Goal: Communication & Community: Share content

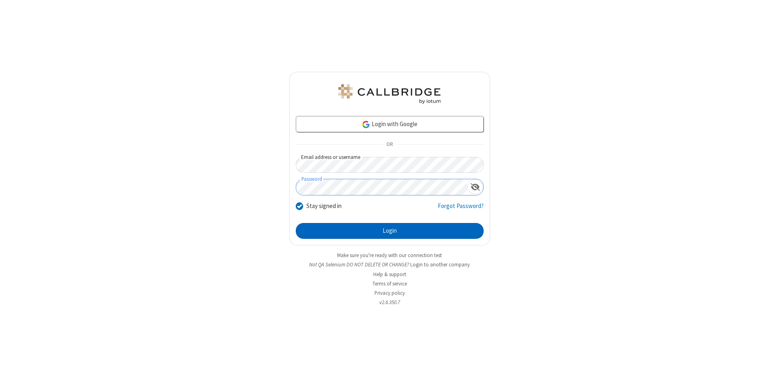
click at [390, 231] on button "Login" at bounding box center [390, 231] width 188 height 16
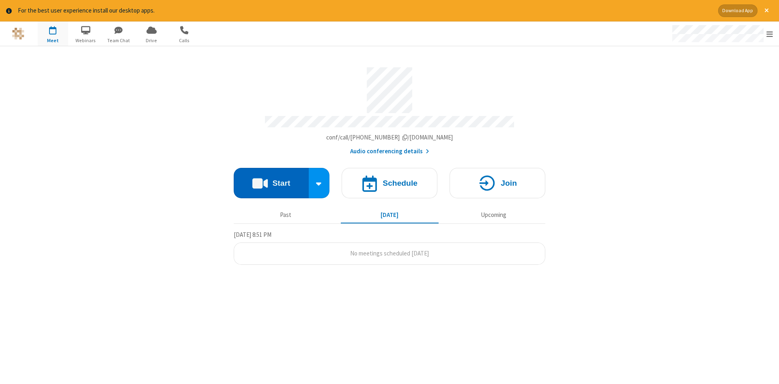
click at [271, 180] on button "Start" at bounding box center [271, 183] width 75 height 30
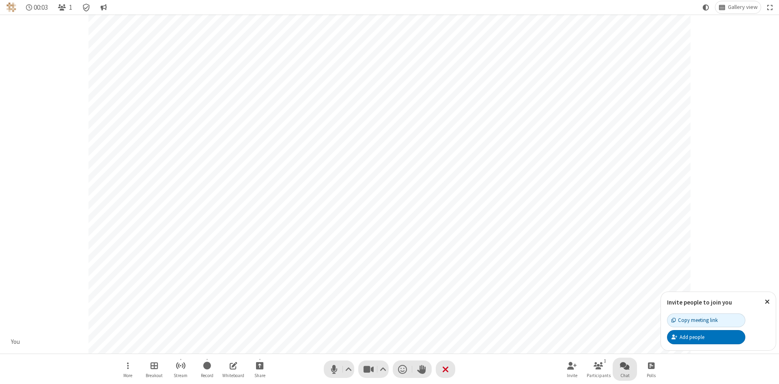
click at [625, 366] on span "Open chat" at bounding box center [625, 366] width 10 height 10
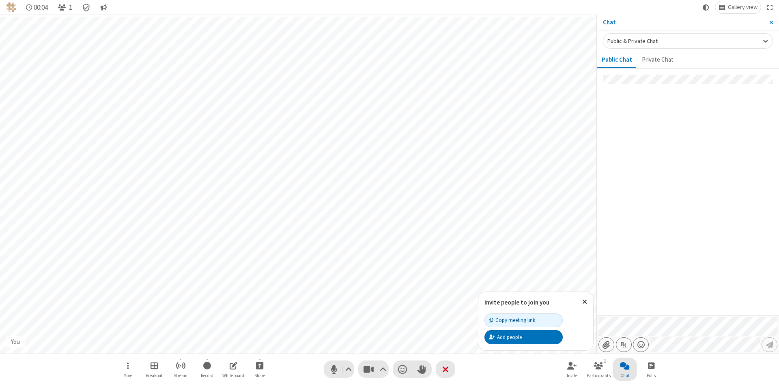
type input "C:\fakepath\doc_test.docx"
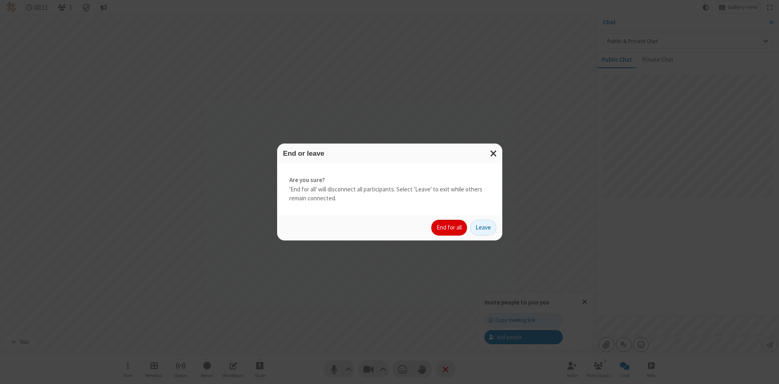
click at [450, 228] on button "End for all" at bounding box center [449, 228] width 36 height 16
